Goal: Information Seeking & Learning: Learn about a topic

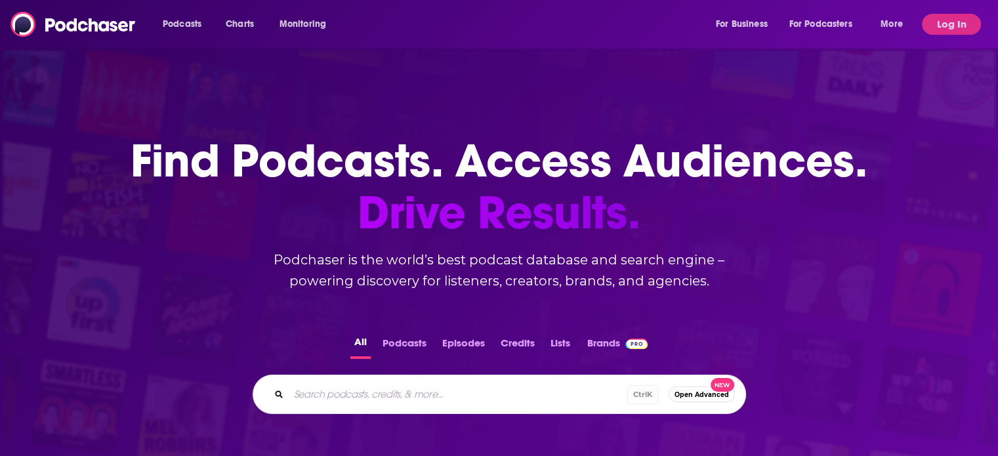
click at [402, 409] on div "Ctrl K Open Advanced New" at bounding box center [500, 394] width 494 height 39
click at [944, 9] on div "Podcasts Charts Monitoring For Business For Podcasters More Log In" at bounding box center [499, 24] width 998 height 49
click at [948, 23] on button "Log In" at bounding box center [951, 24] width 59 height 21
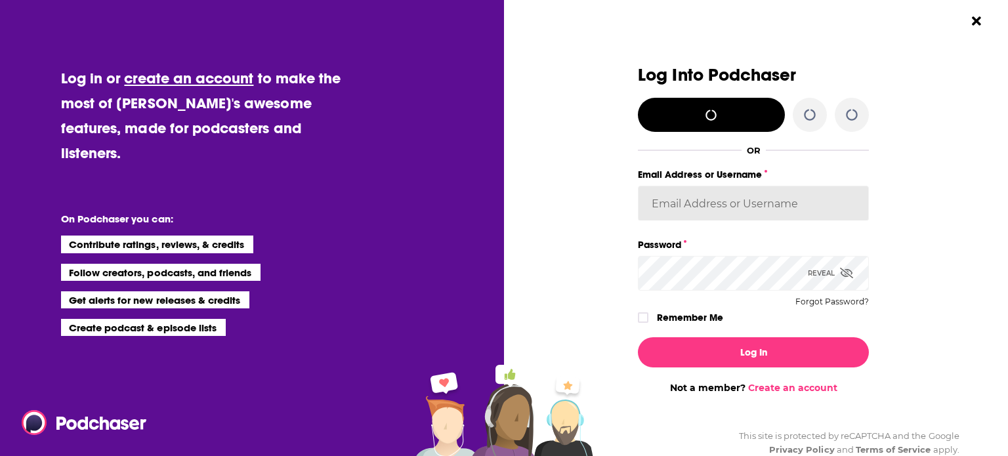
type input "AdriaI"
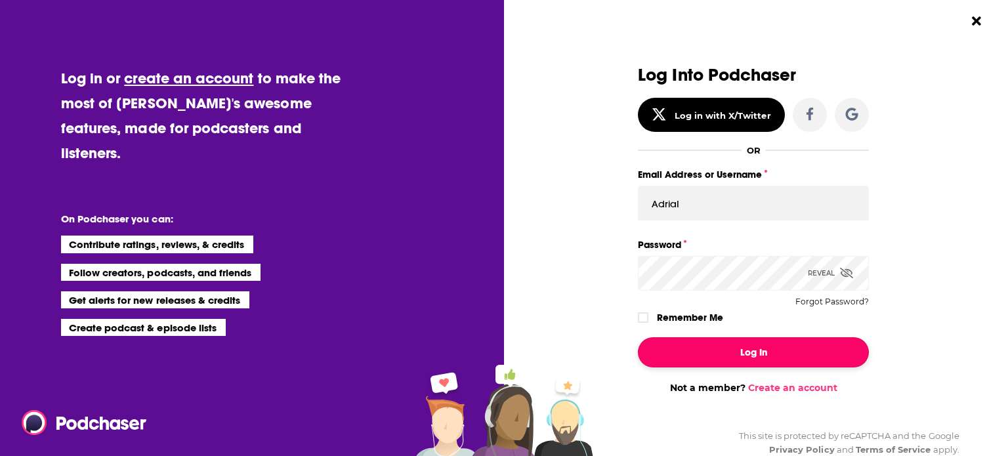
click at [706, 351] on button "Log In" at bounding box center [753, 352] width 231 height 30
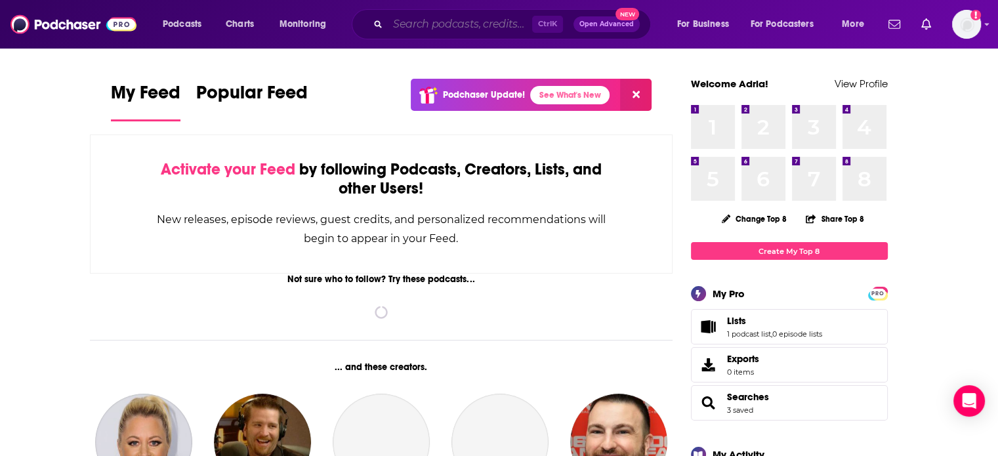
click at [429, 24] on input "Search podcasts, credits, & more..." at bounding box center [460, 24] width 144 height 21
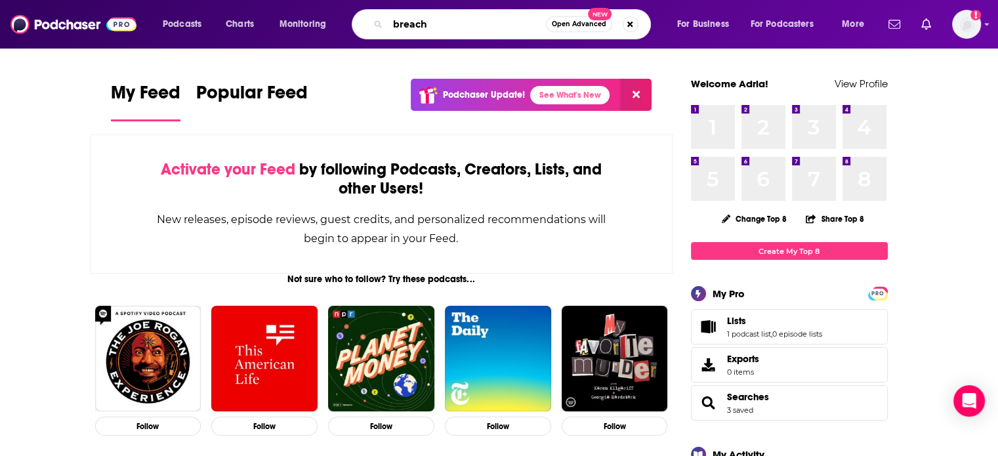
type input "breach"
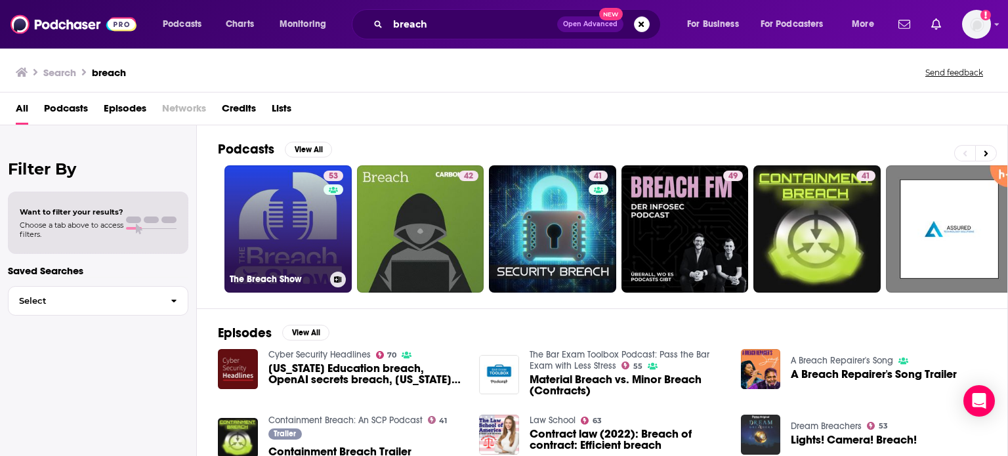
click at [287, 219] on link "53 The Breach Show" at bounding box center [287, 228] width 127 height 127
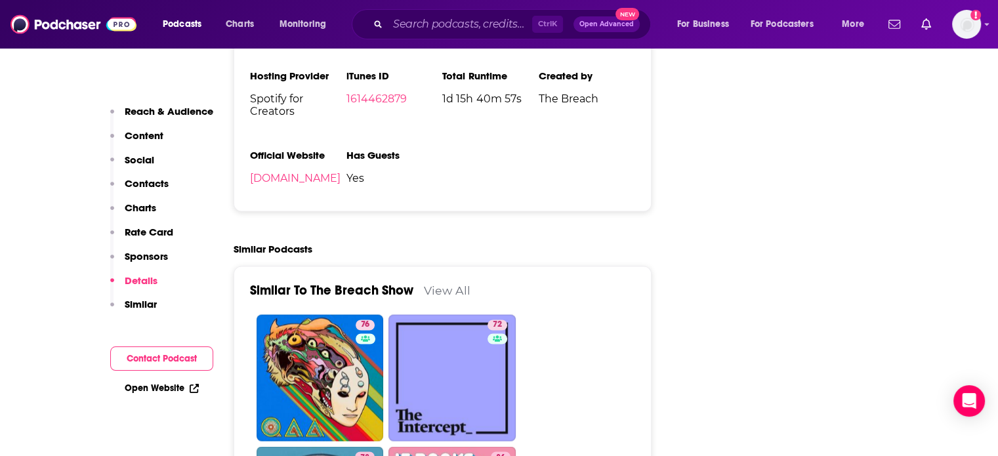
scroll to position [2166, 0]
